Goal: Navigation & Orientation: Find specific page/section

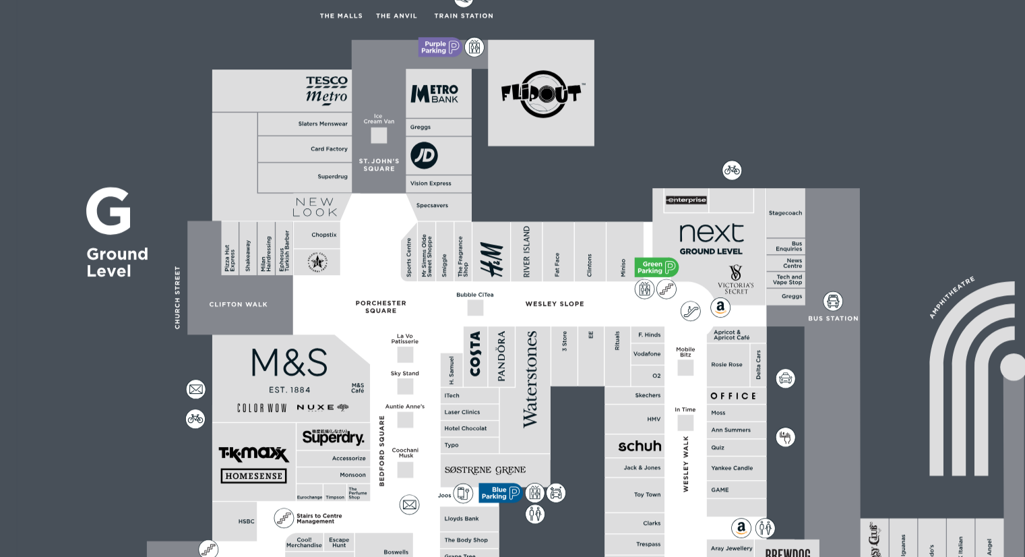
scroll to position [359, 0]
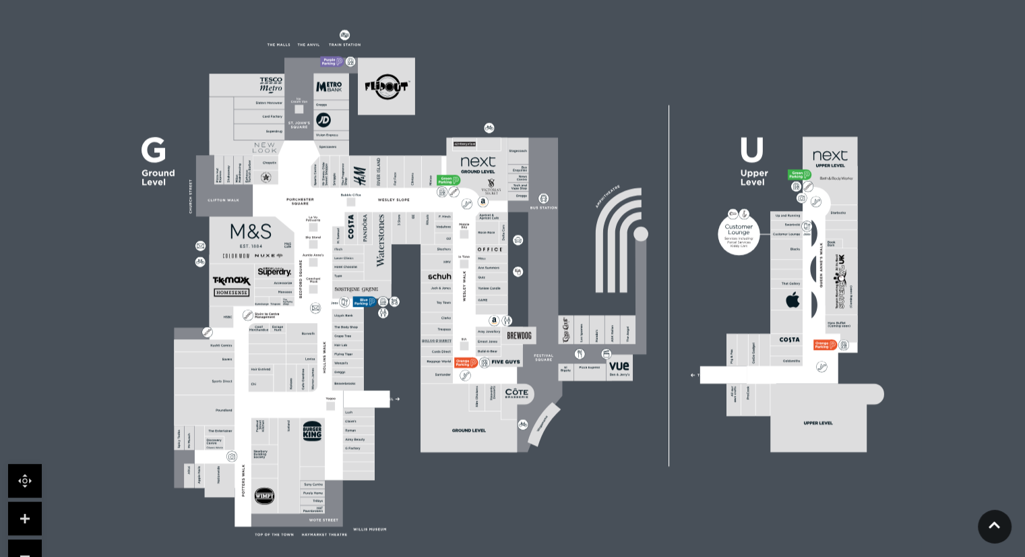
click at [749, 161] on icon at bounding box center [752, 149] width 22 height 25
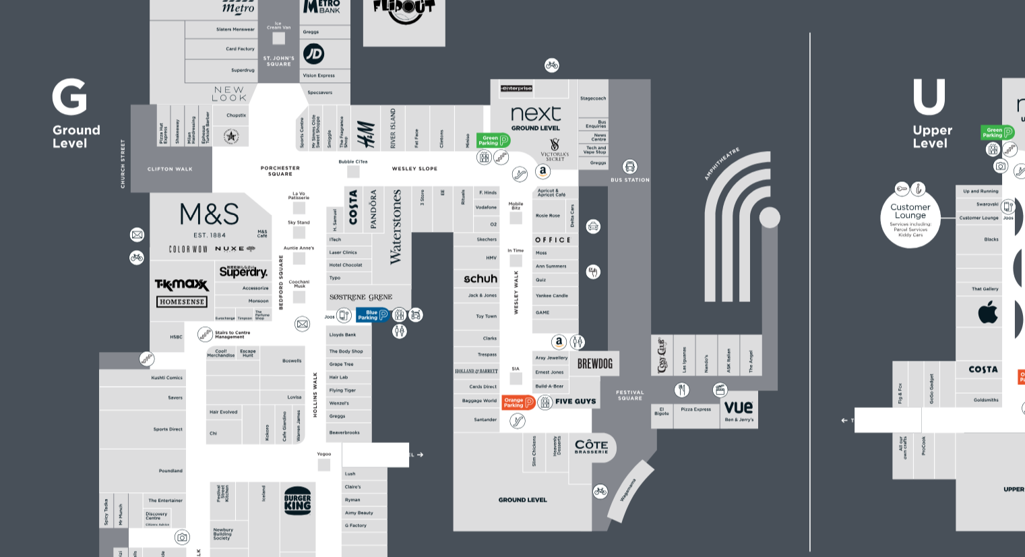
scroll to position [377, 0]
